Goal: Information Seeking & Learning: Learn about a topic

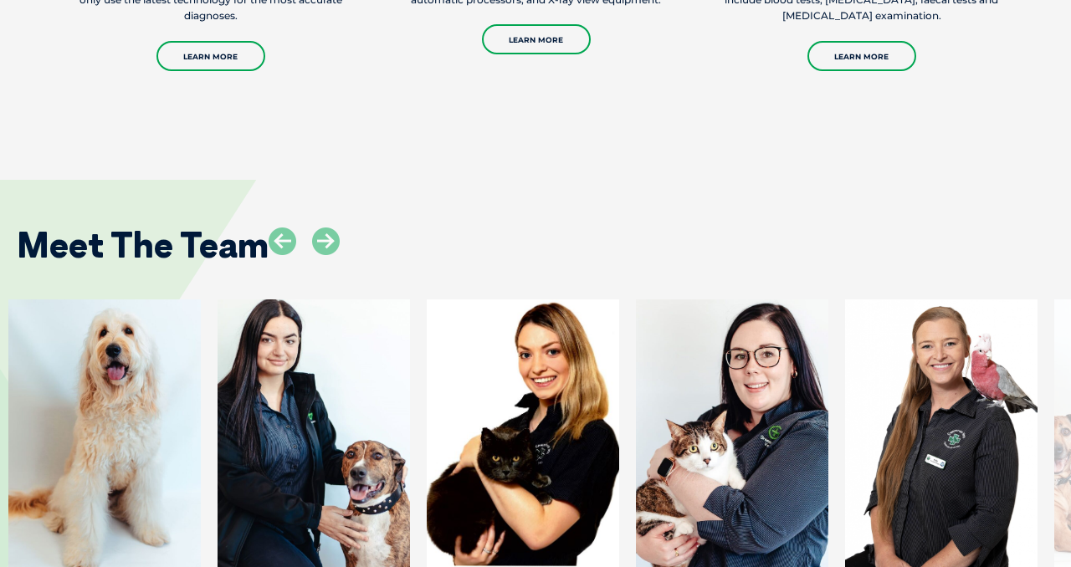
scroll to position [2362, 0]
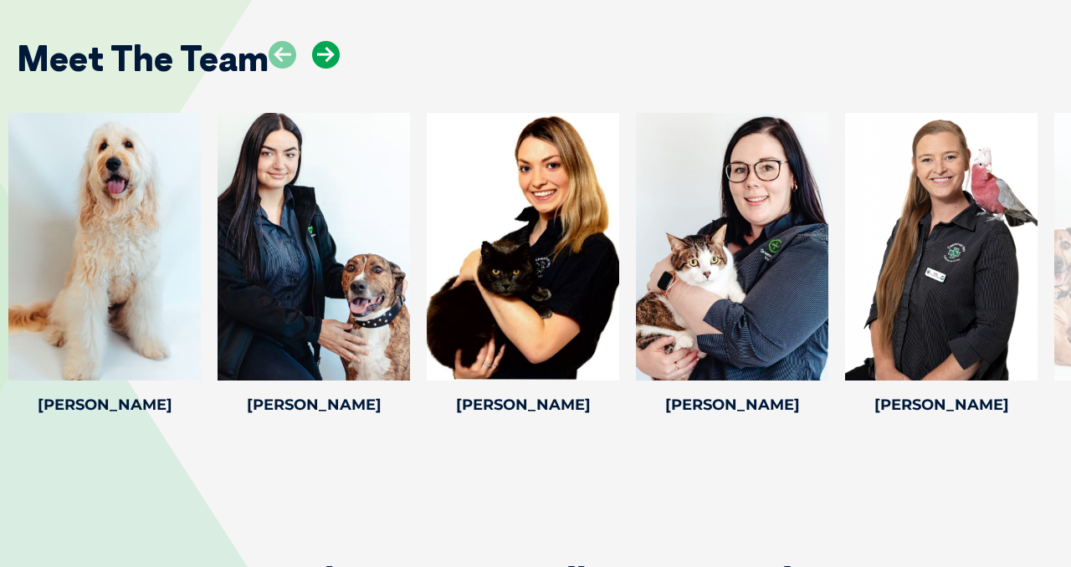
click at [328, 54] on icon at bounding box center [326, 55] width 28 height 28
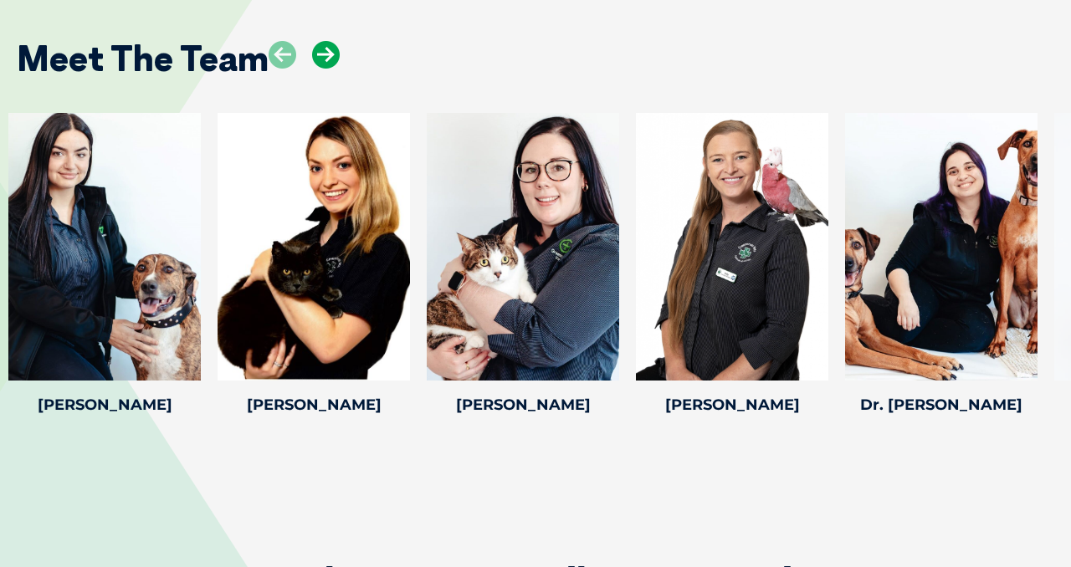
click at [328, 54] on icon at bounding box center [326, 55] width 28 height 28
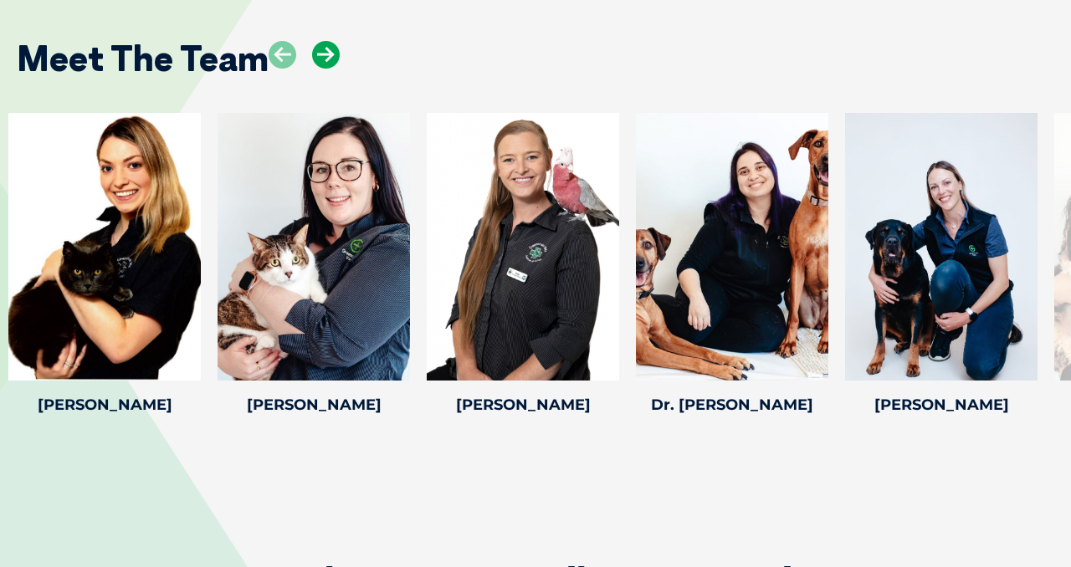
click at [328, 54] on icon at bounding box center [326, 55] width 28 height 28
click at [336, 54] on icon at bounding box center [326, 55] width 28 height 28
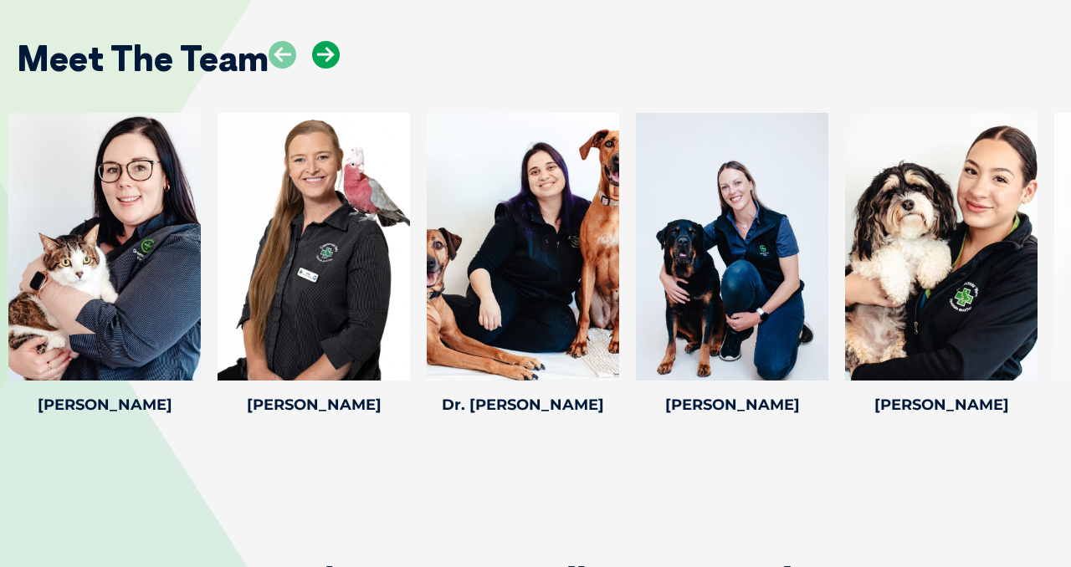
click at [336, 54] on icon at bounding box center [326, 55] width 28 height 28
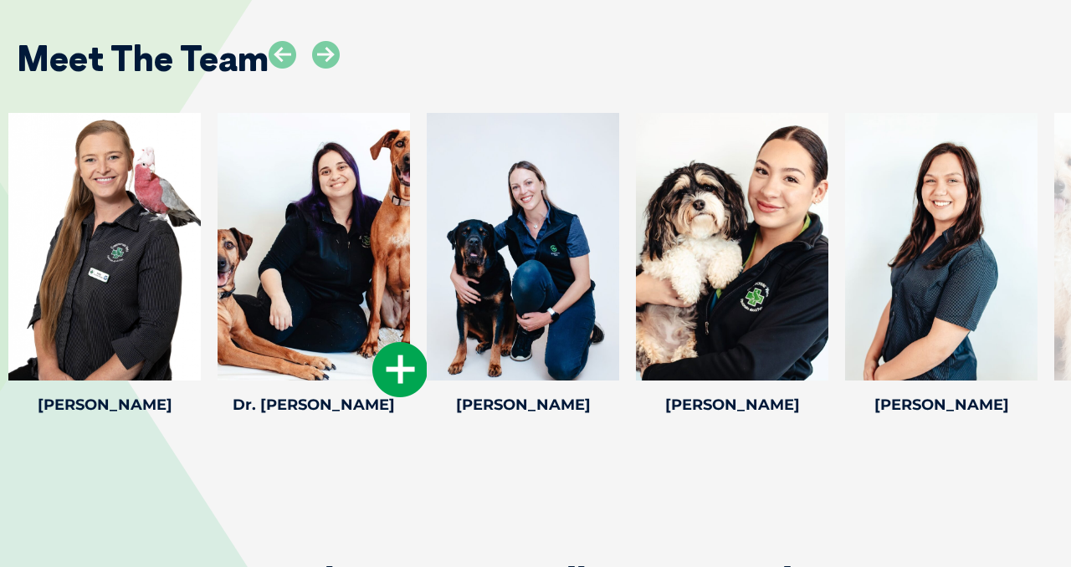
click at [335, 282] on div at bounding box center [313, 247] width 192 height 268
click at [309, 406] on h4 "Dr. [PERSON_NAME]" at bounding box center [313, 404] width 192 height 15
click at [319, 325] on div at bounding box center [313, 247] width 192 height 268
click at [397, 366] on icon at bounding box center [399, 369] width 55 height 55
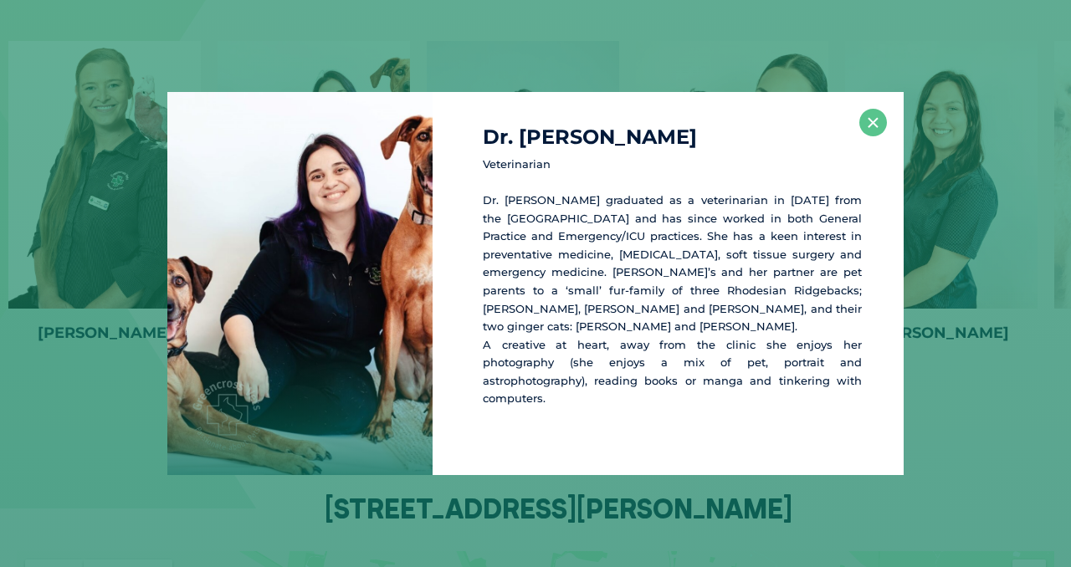
scroll to position [2435, 0]
click at [906, 56] on div "Dr. [PERSON_NAME] Veterinarian Dr. [PERSON_NAME] graduated as a veterinarian in…" at bounding box center [535, 283] width 1071 height 567
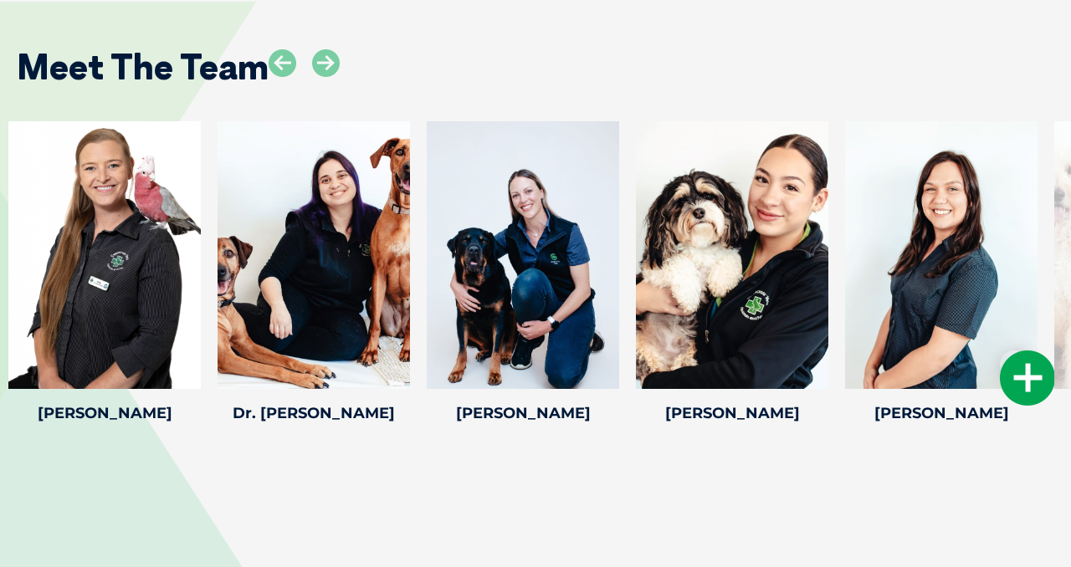
scroll to position [2218, 0]
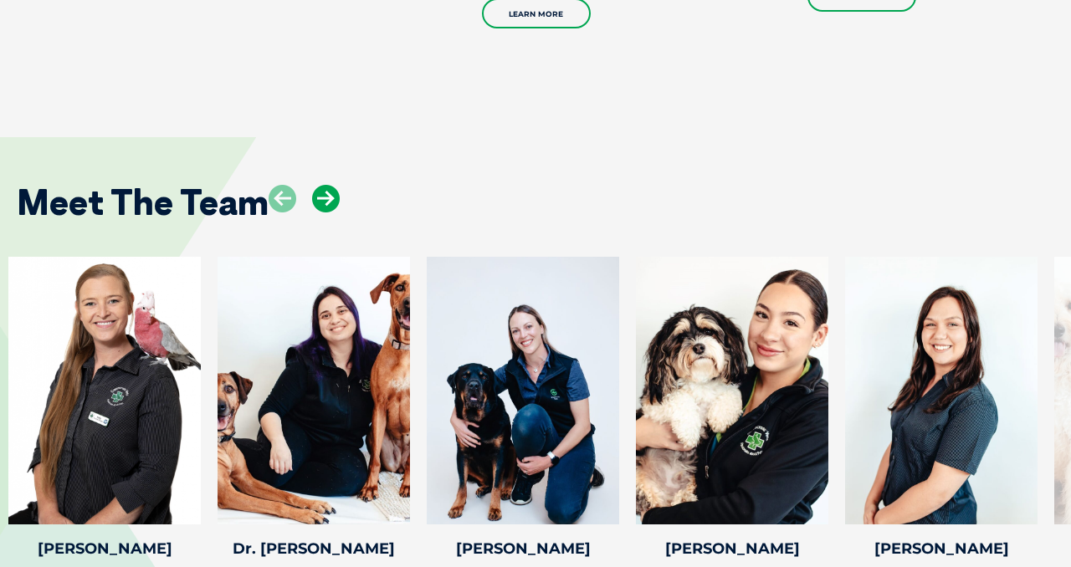
click at [322, 197] on icon at bounding box center [326, 199] width 28 height 28
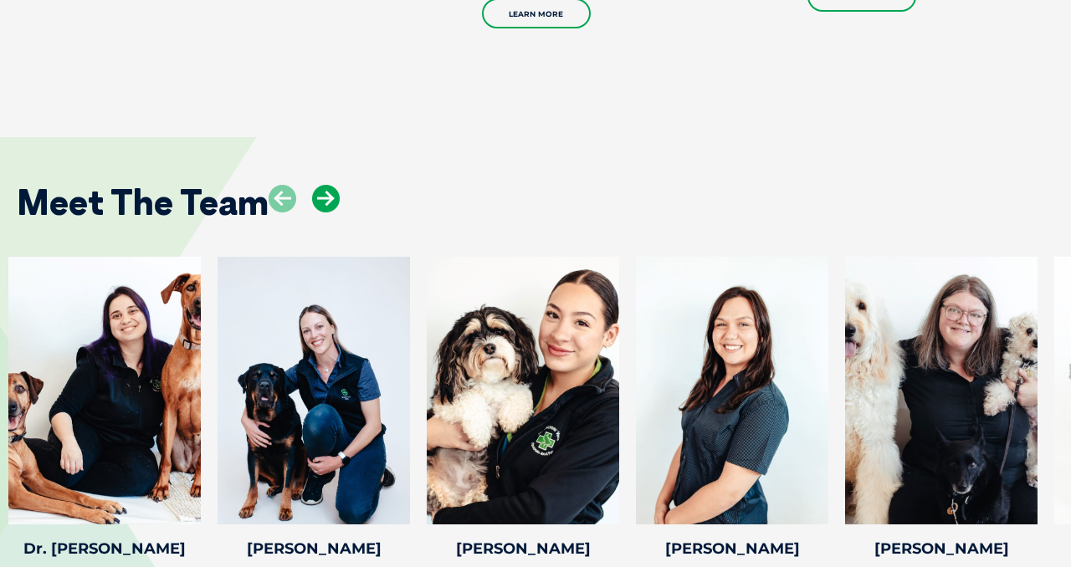
click at [322, 197] on icon at bounding box center [326, 199] width 28 height 28
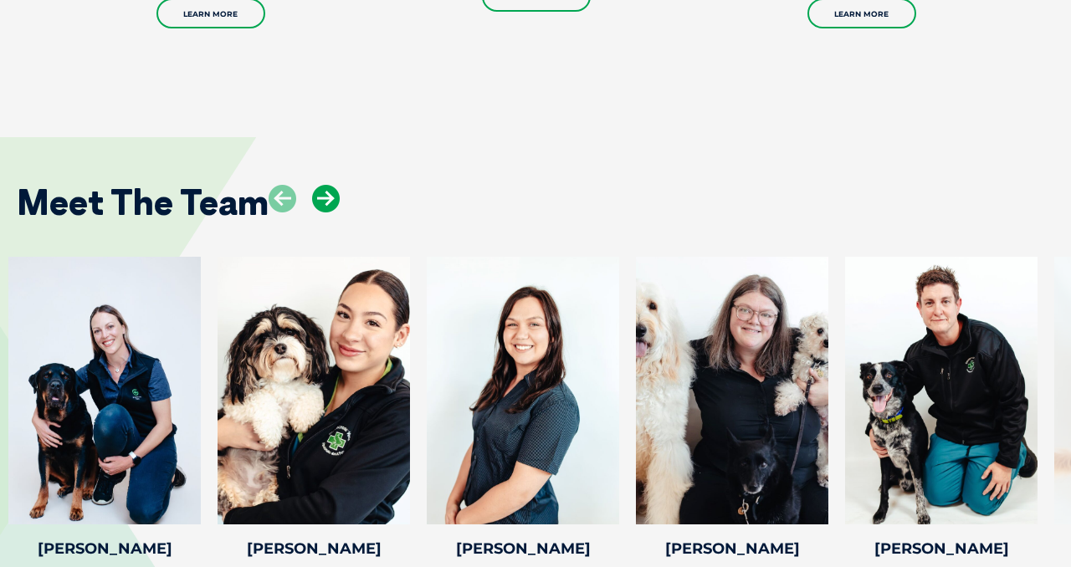
click at [328, 197] on icon at bounding box center [326, 199] width 28 height 28
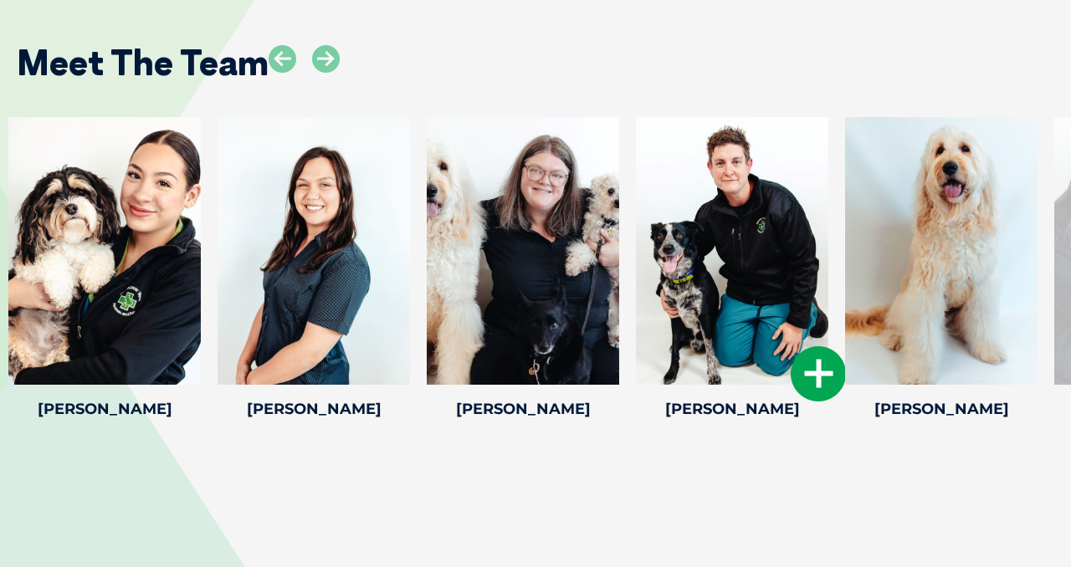
scroll to position [2391, 0]
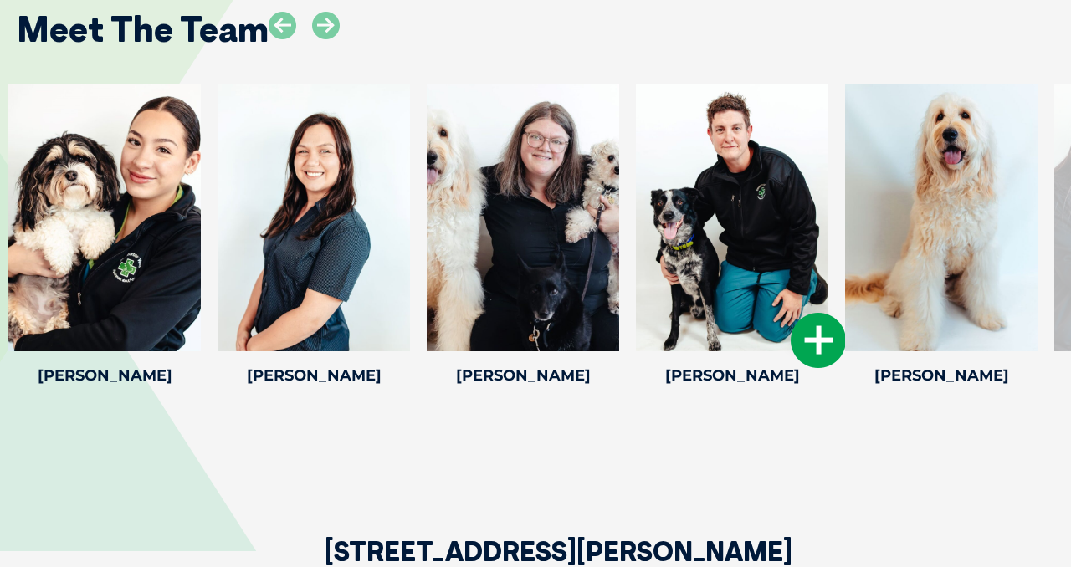
click at [734, 338] on div at bounding box center [732, 218] width 192 height 268
click at [800, 352] on icon at bounding box center [817, 340] width 55 height 55
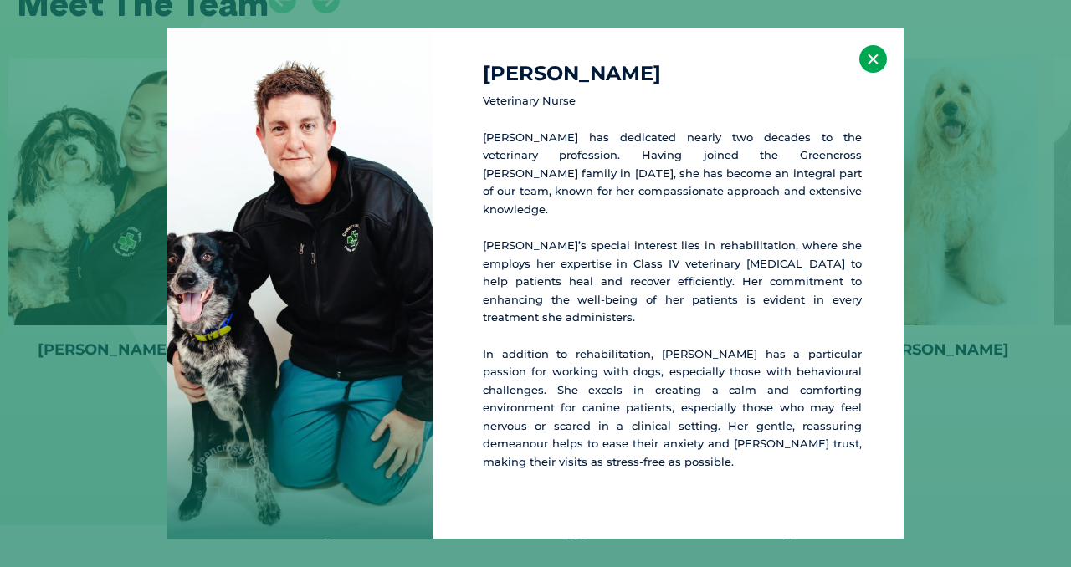
scroll to position [2418, 0]
click at [871, 73] on button "×" at bounding box center [873, 59] width 28 height 28
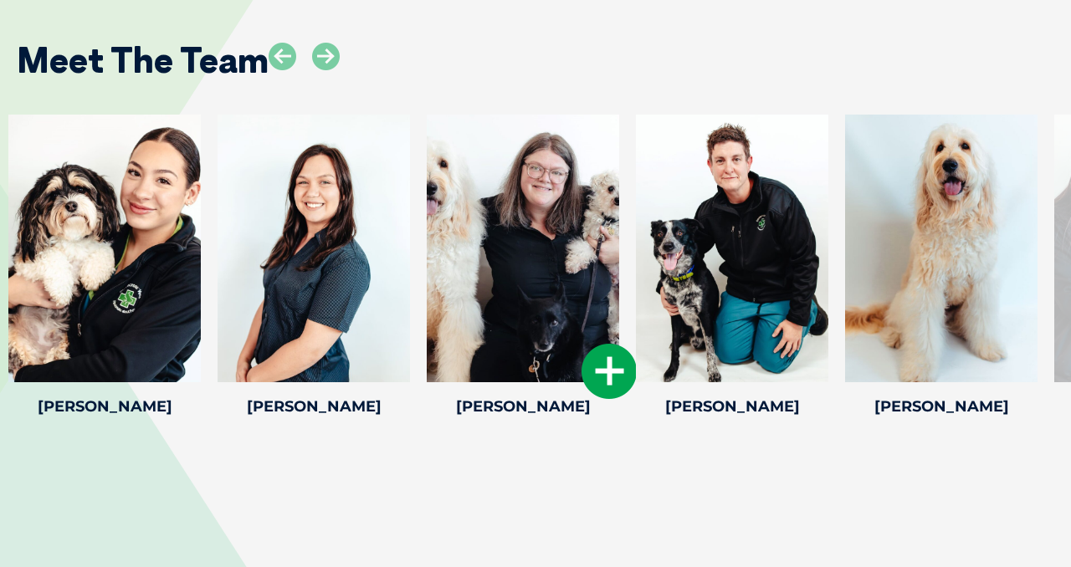
scroll to position [2282, 0]
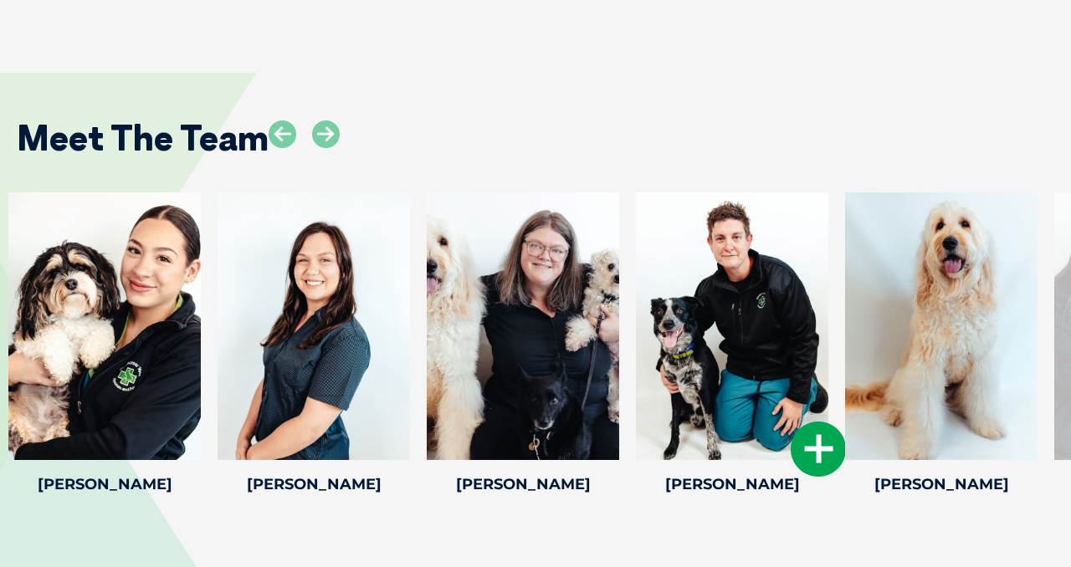
click at [824, 446] on icon at bounding box center [817, 449] width 55 height 55
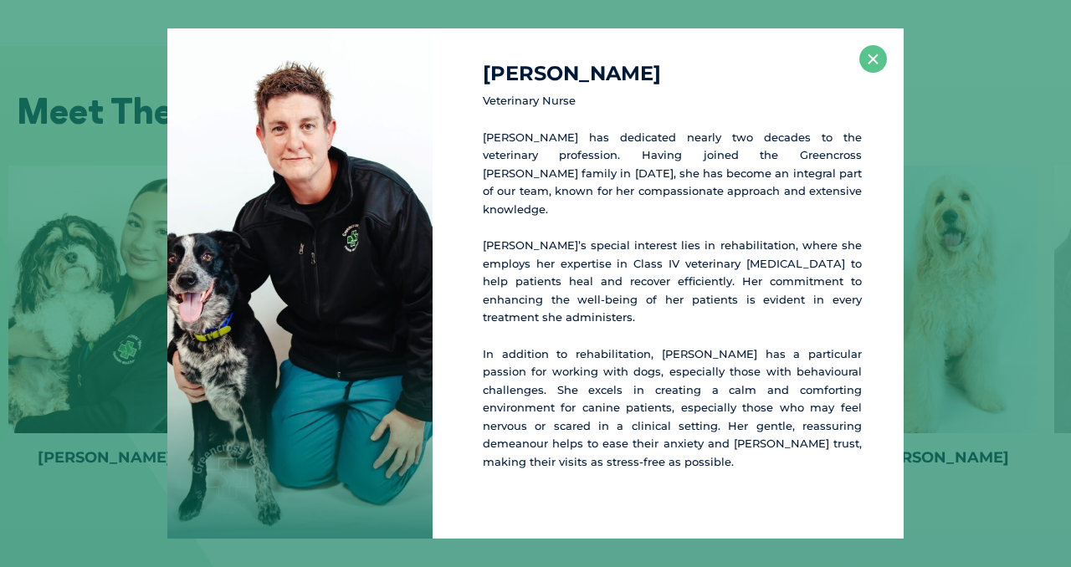
scroll to position [2310, 0]
click at [870, 73] on button "×" at bounding box center [873, 59] width 28 height 28
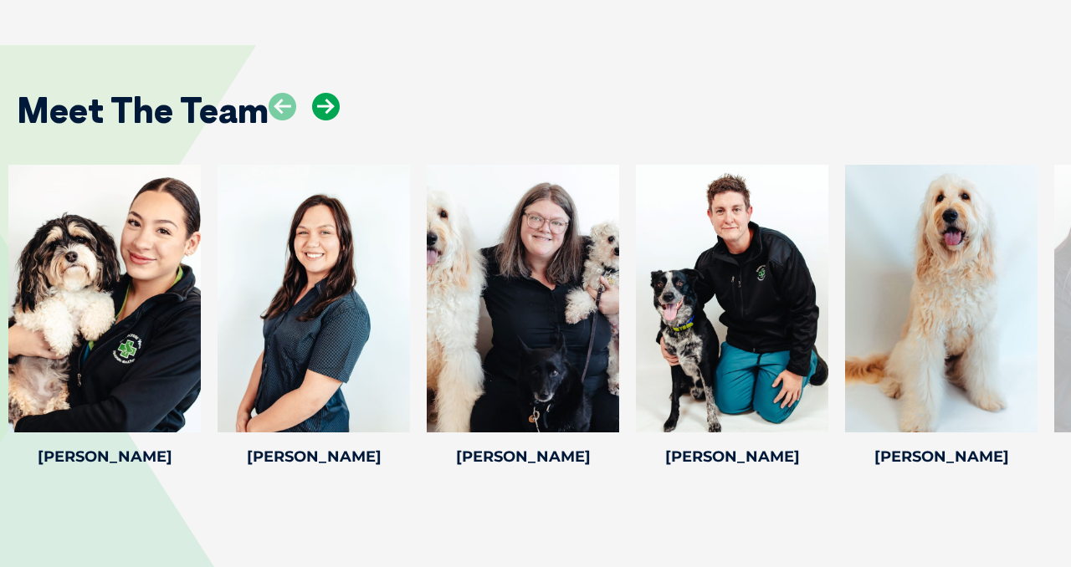
click at [316, 102] on icon at bounding box center [326, 107] width 28 height 28
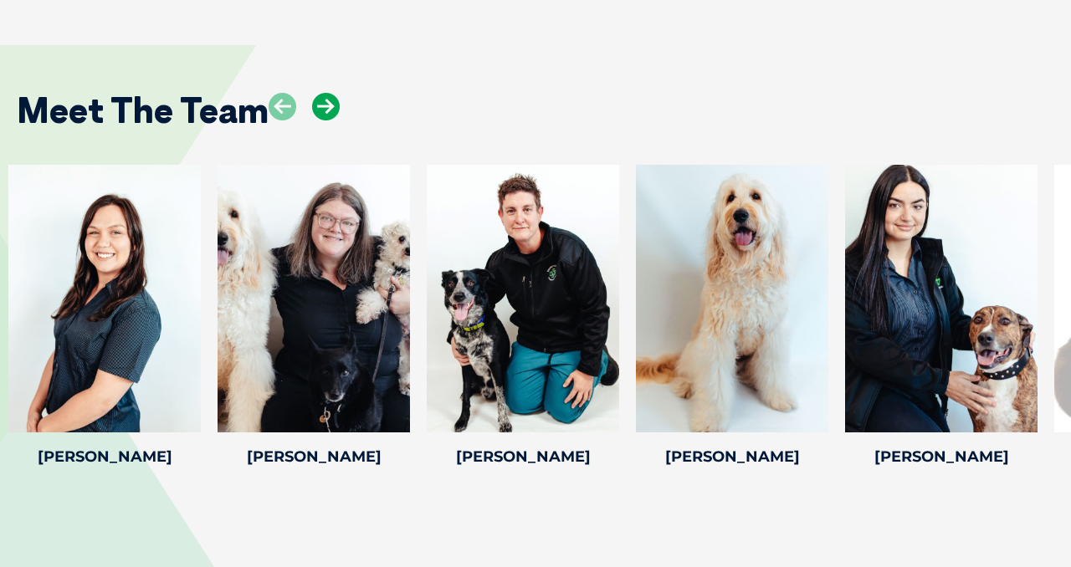
click at [316, 102] on icon at bounding box center [326, 107] width 28 height 28
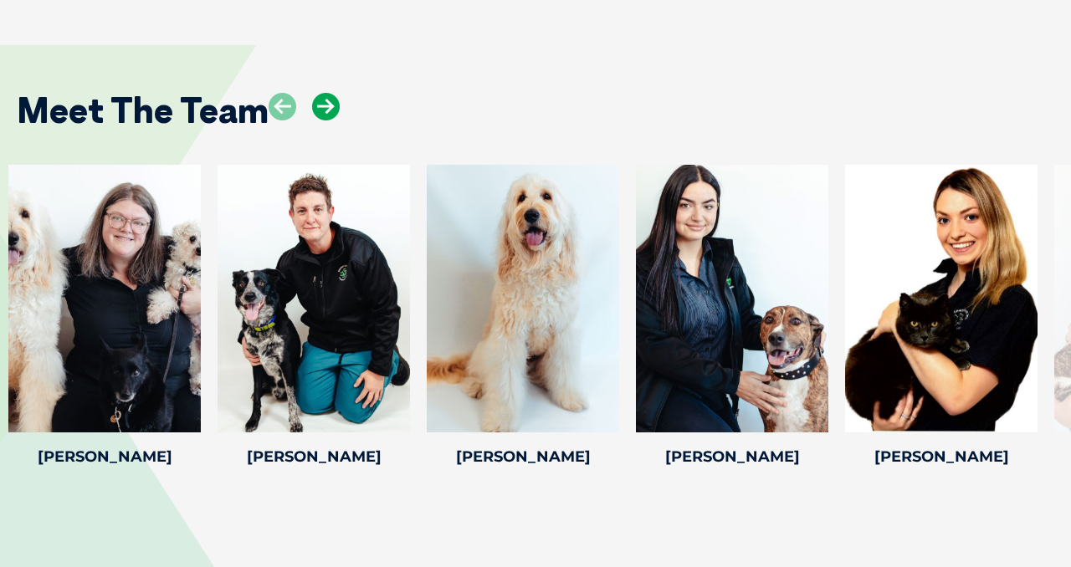
click at [316, 102] on icon at bounding box center [326, 107] width 28 height 28
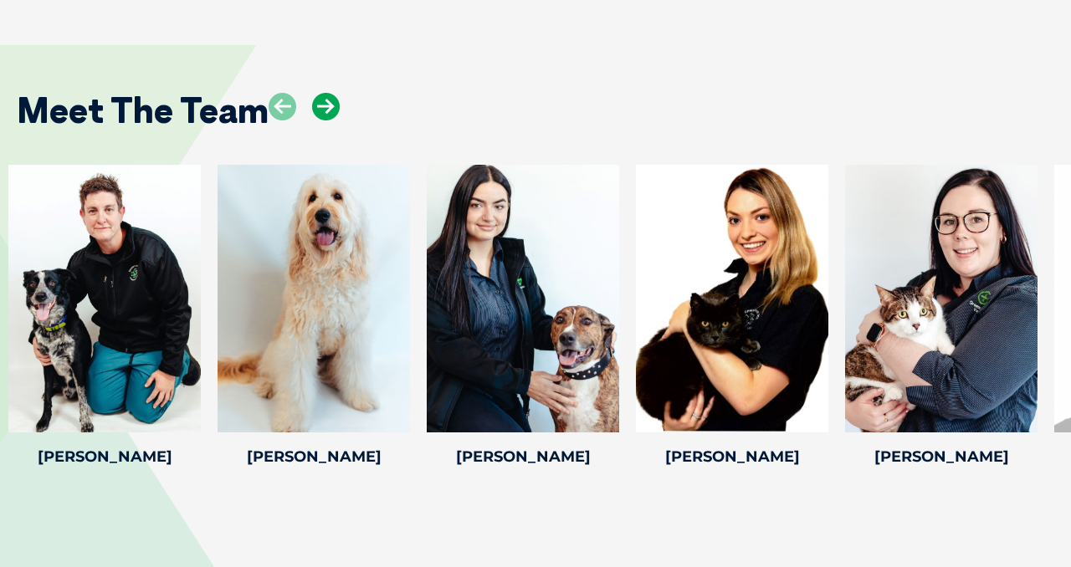
click at [316, 102] on icon at bounding box center [326, 107] width 28 height 28
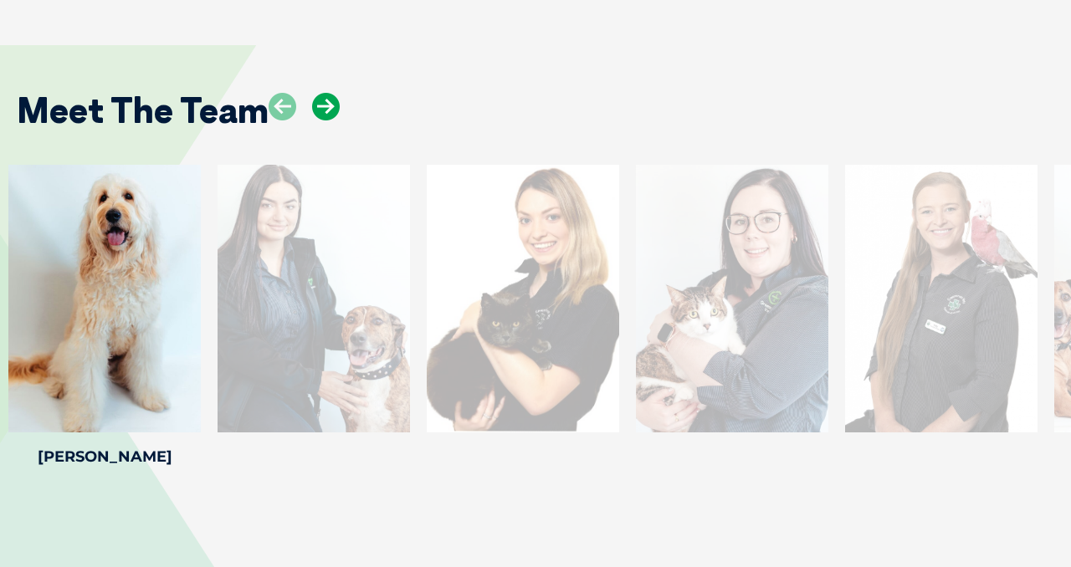
click at [316, 102] on icon at bounding box center [326, 107] width 28 height 28
click at [328, 115] on icon at bounding box center [326, 107] width 28 height 28
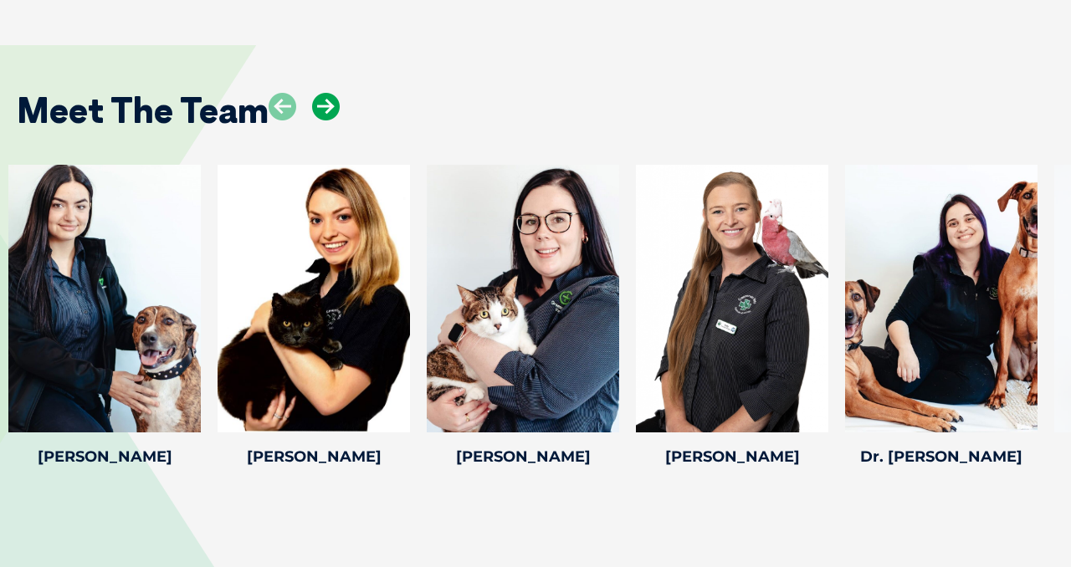
click at [328, 115] on icon at bounding box center [326, 107] width 28 height 28
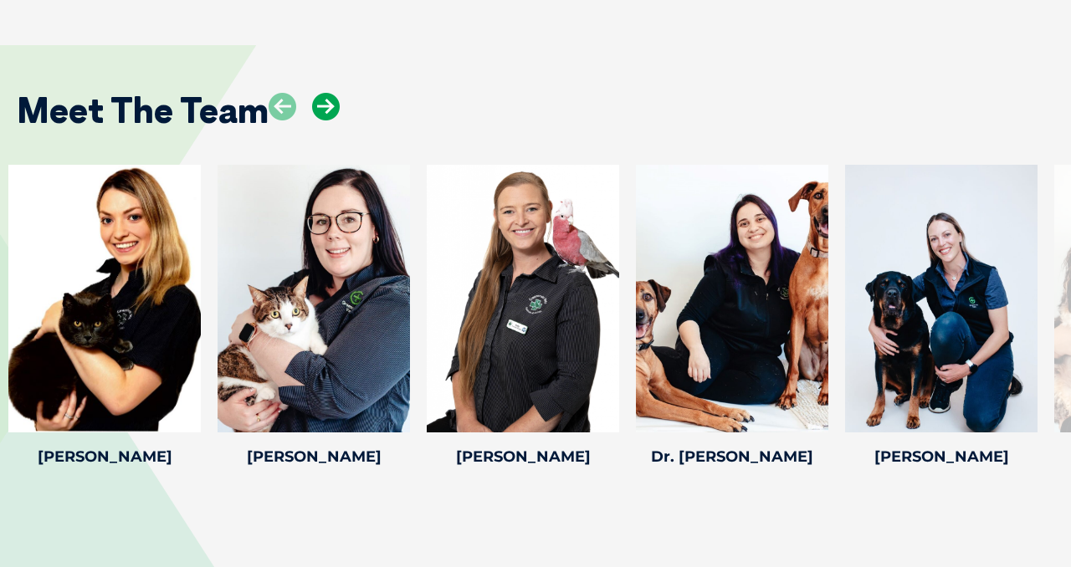
click at [328, 115] on icon at bounding box center [326, 107] width 28 height 28
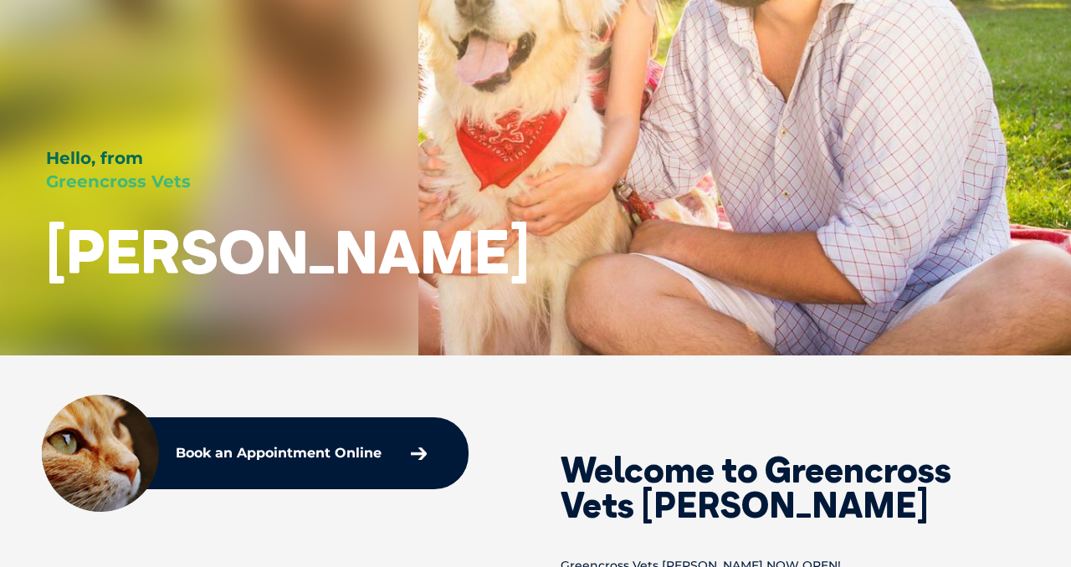
scroll to position [0, 0]
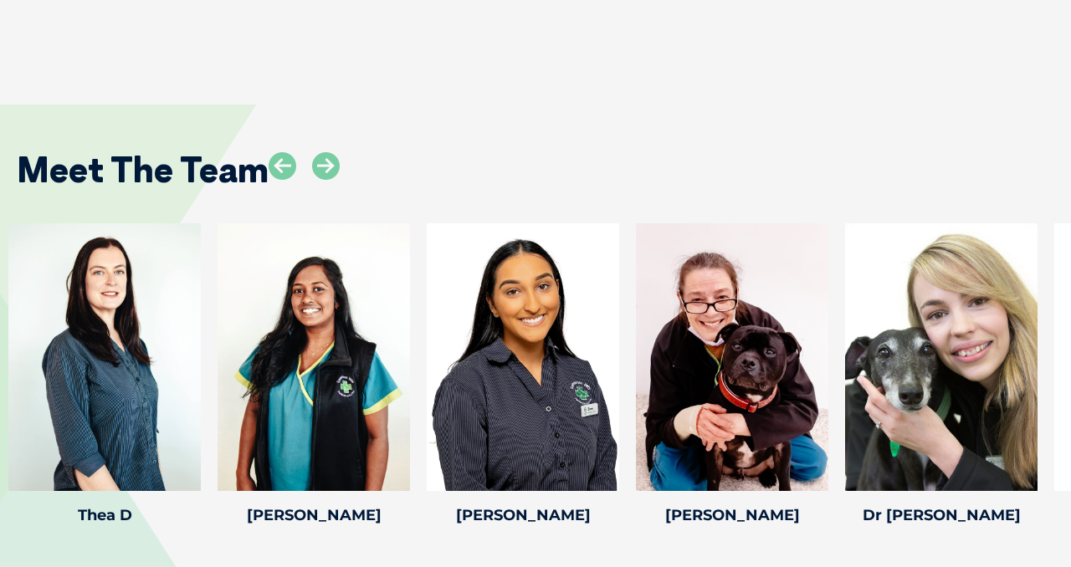
scroll to position [2992, 0]
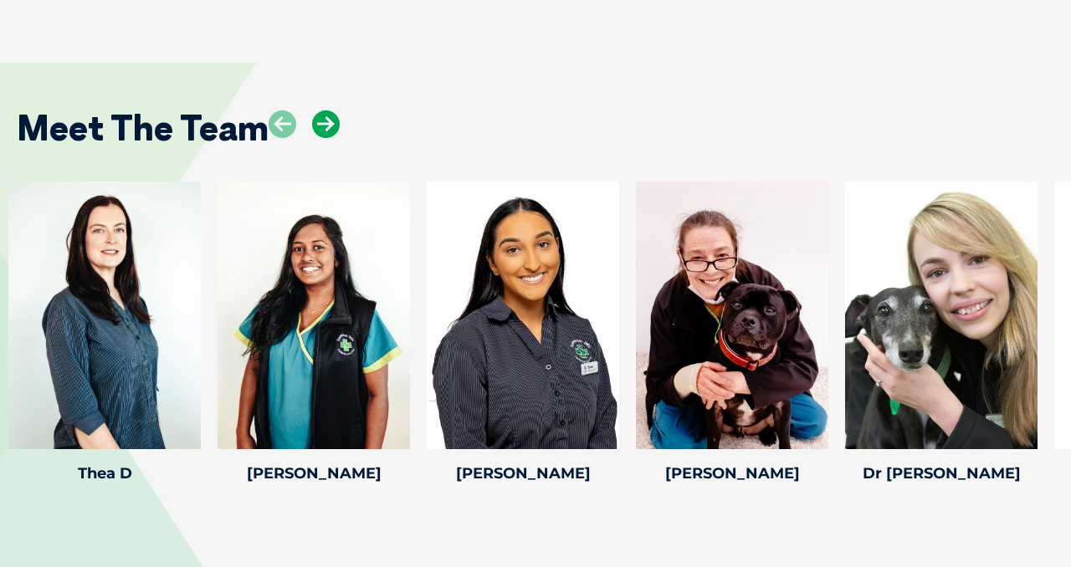
click at [330, 110] on icon at bounding box center [326, 124] width 28 height 28
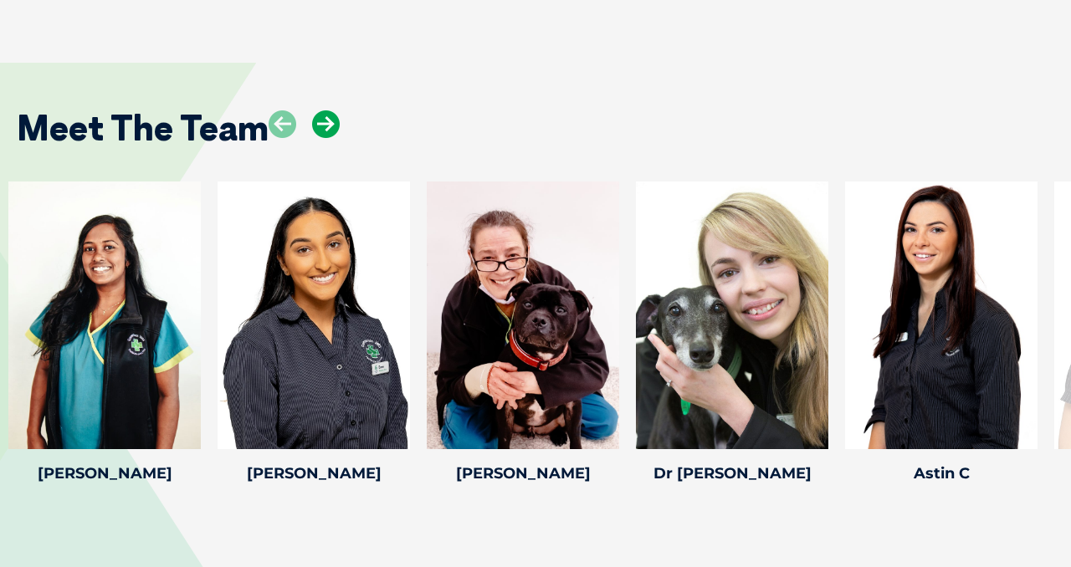
click at [330, 110] on icon at bounding box center [326, 124] width 28 height 28
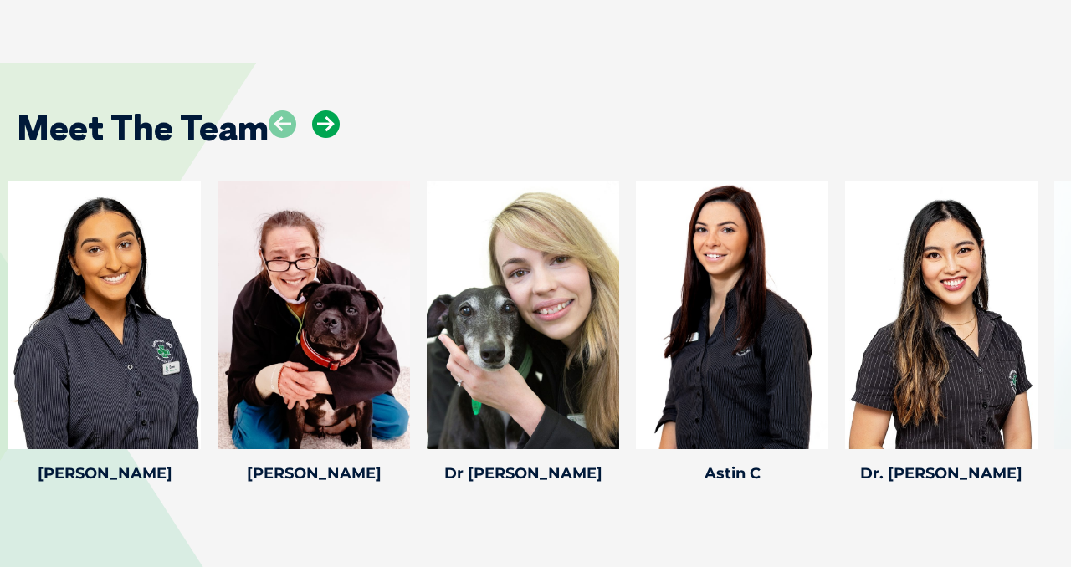
click at [330, 110] on icon at bounding box center [326, 124] width 28 height 28
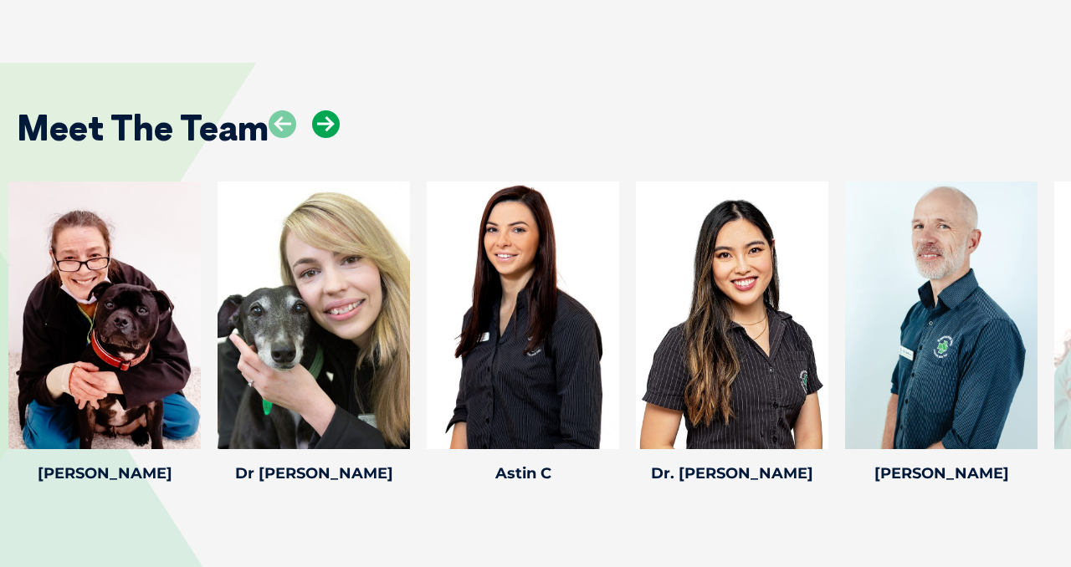
click at [330, 110] on icon at bounding box center [326, 124] width 28 height 28
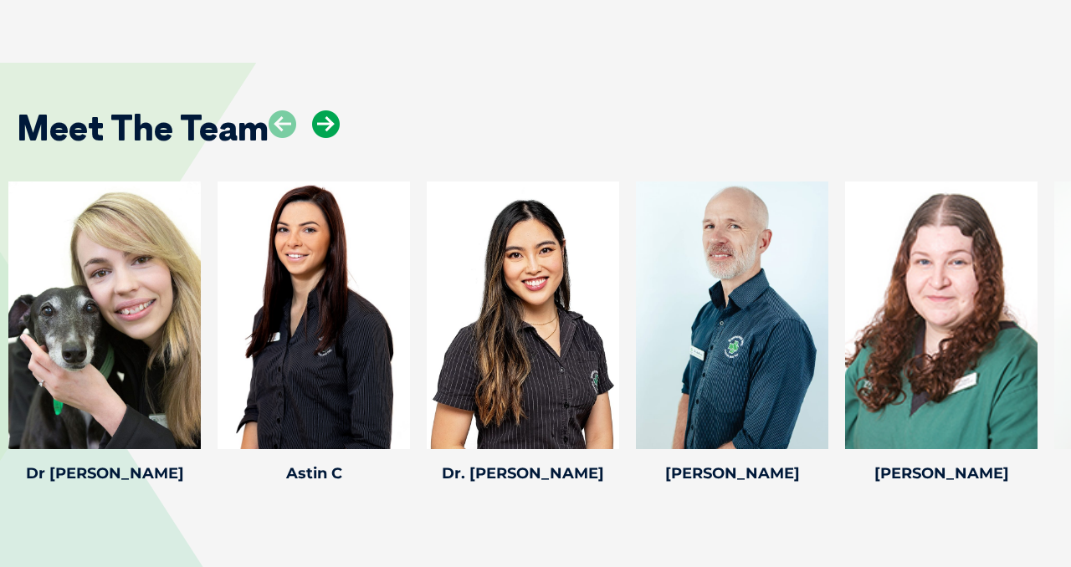
click at [330, 110] on icon at bounding box center [326, 124] width 28 height 28
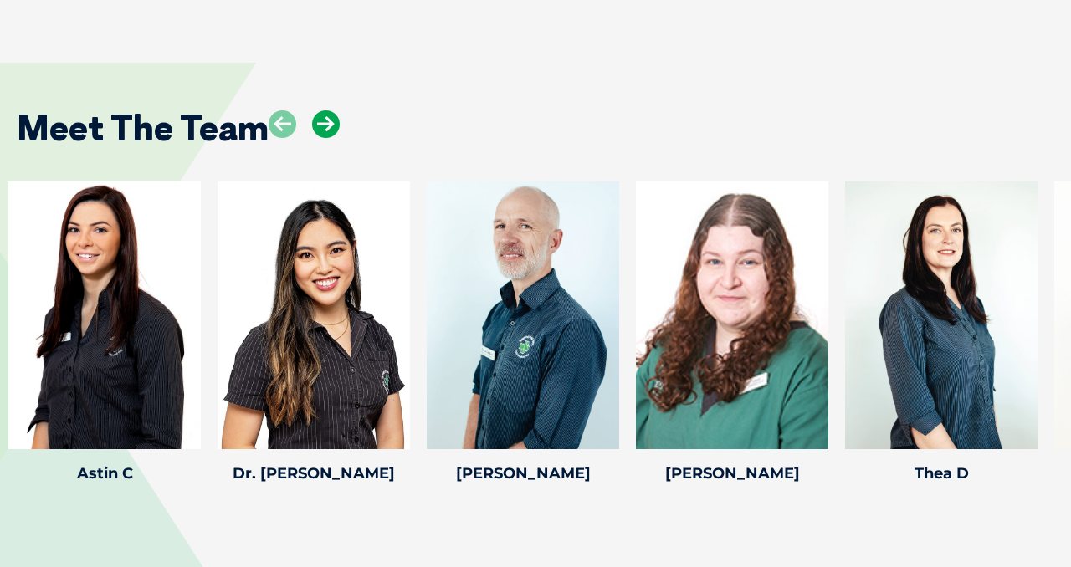
click at [330, 110] on icon at bounding box center [326, 124] width 28 height 28
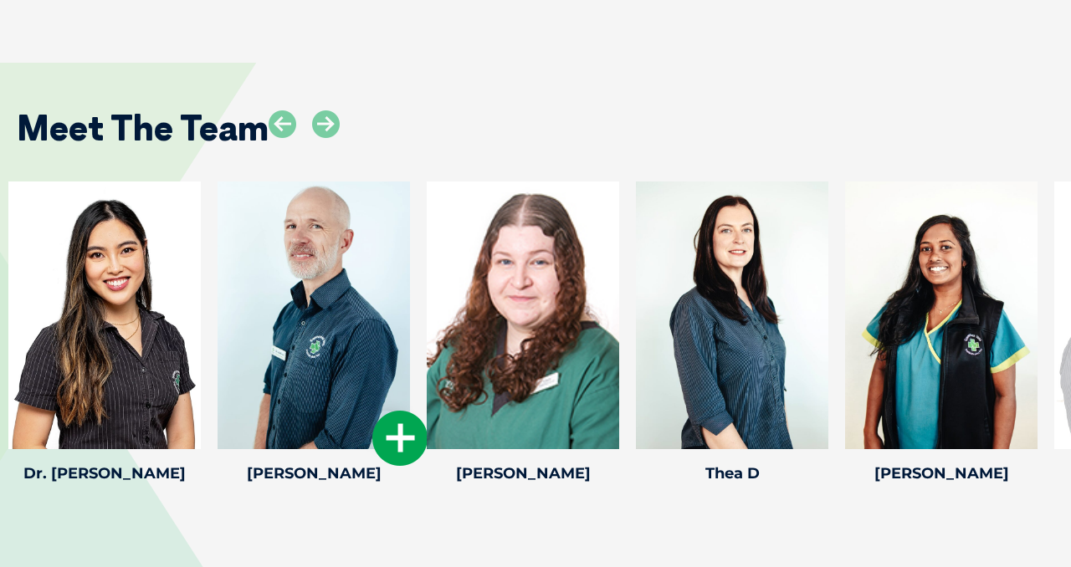
click at [336, 299] on div at bounding box center [313, 315] width 192 height 268
click at [403, 411] on icon at bounding box center [399, 438] width 55 height 55
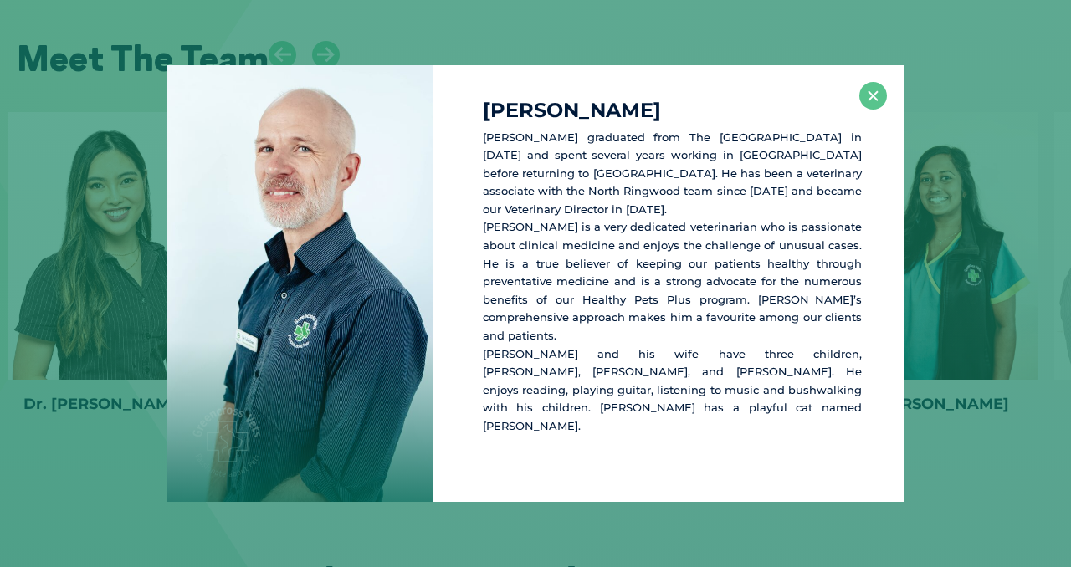
scroll to position [3063, 0]
click at [871, 110] on button "×" at bounding box center [873, 96] width 28 height 28
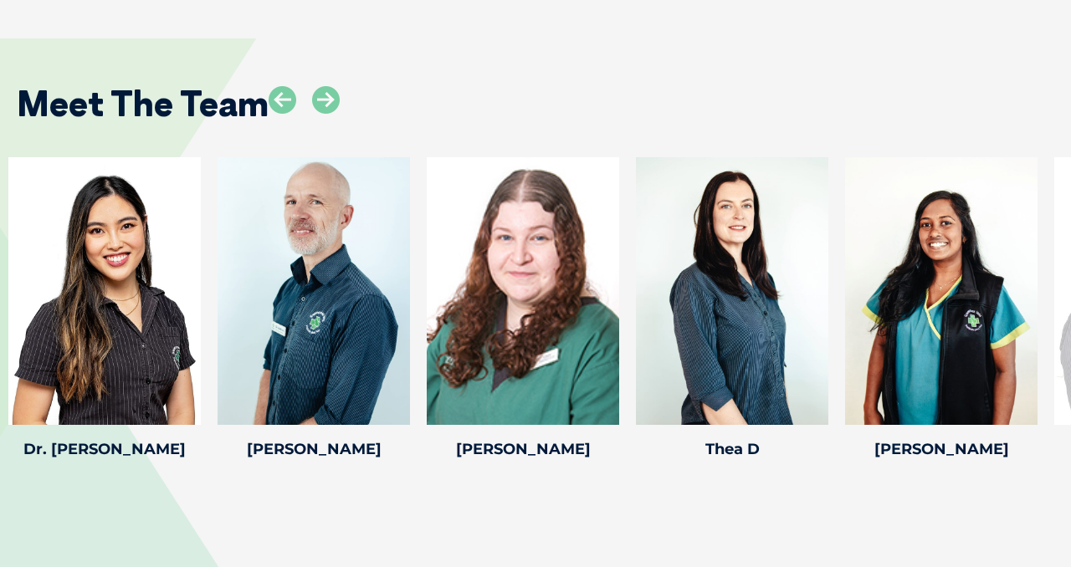
scroll to position [2956, 0]
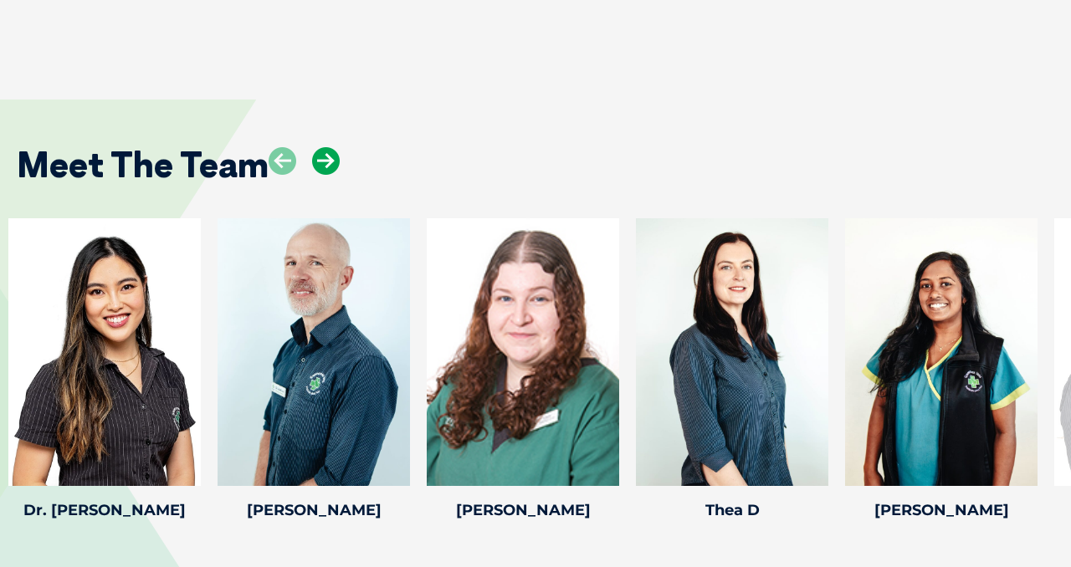
click at [323, 147] on icon at bounding box center [326, 161] width 28 height 28
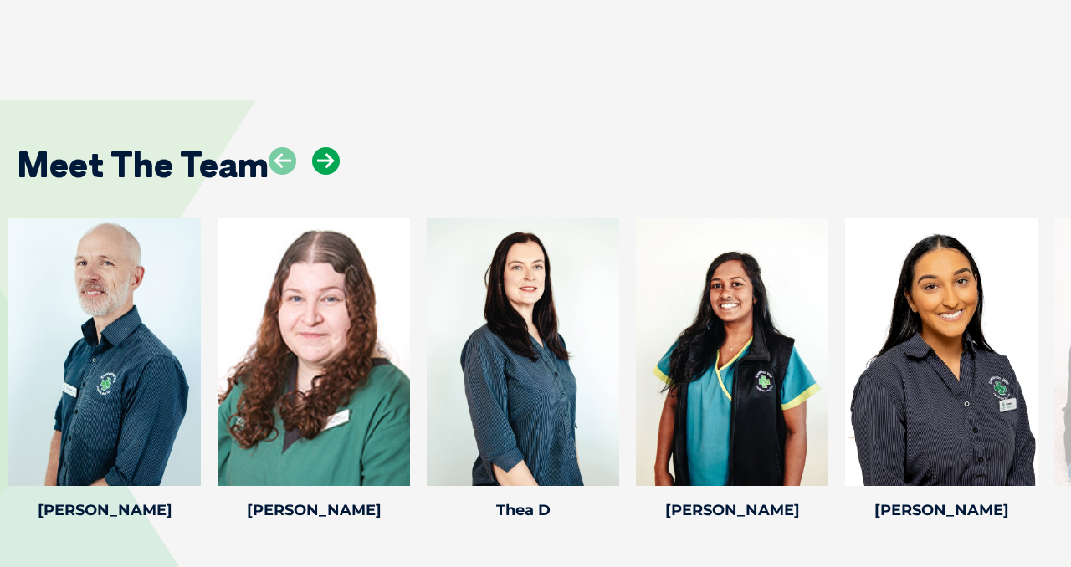
click at [323, 147] on icon at bounding box center [326, 161] width 28 height 28
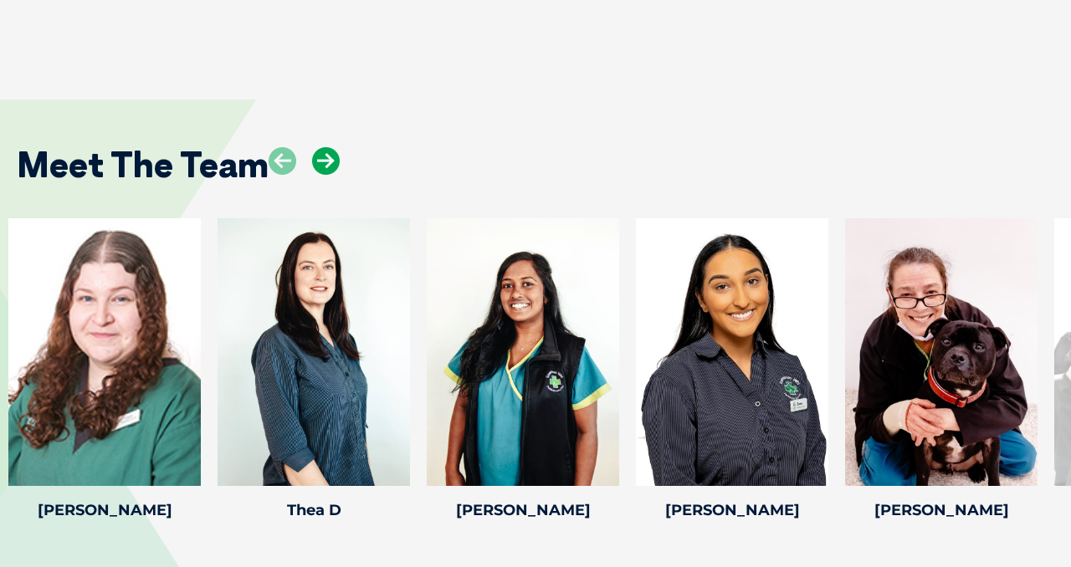
click at [323, 147] on icon at bounding box center [326, 161] width 28 height 28
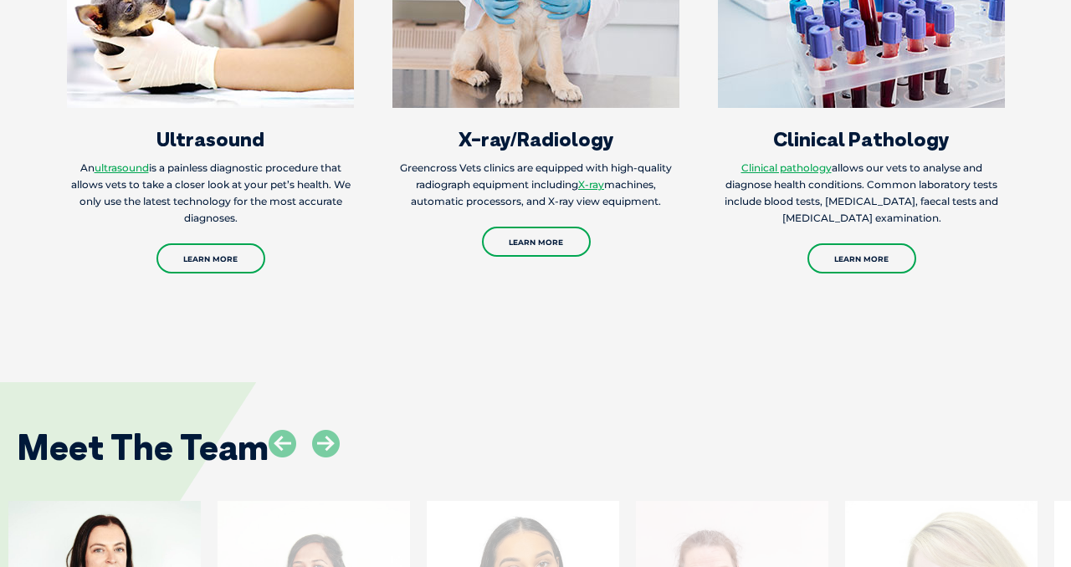
scroll to position [2635, 0]
